Goal: Transaction & Acquisition: Purchase product/service

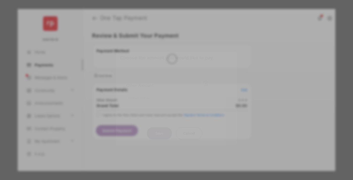
click at [167, 81] on div "Other Amount" at bounding box center [167, 85] width 82 height 9
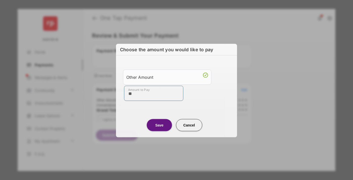
type input "**"
click at [159, 125] on button "Save" at bounding box center [159, 125] width 25 height 12
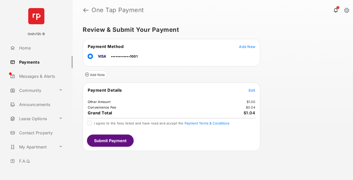
click at [252, 90] on span "Edit" at bounding box center [252, 90] width 7 height 4
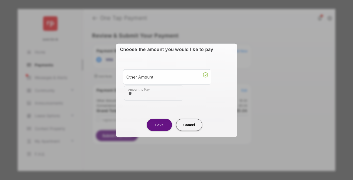
click at [159, 124] on button "Save" at bounding box center [159, 124] width 25 height 12
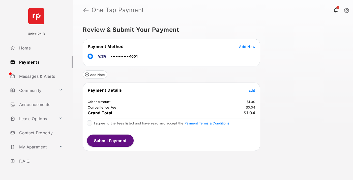
click at [110, 140] on button "Submit Payment" at bounding box center [110, 140] width 47 height 12
